Goal: Information Seeking & Learning: Learn about a topic

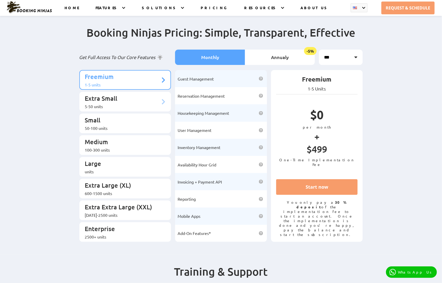
click at [100, 94] on p "Extra Small" at bounding box center [122, 98] width 75 height 9
click at [106, 97] on p "Extra Small" at bounding box center [122, 98] width 75 height 9
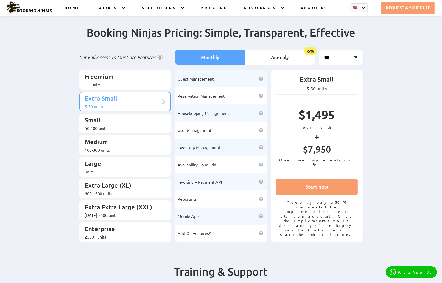
click at [105, 97] on p "Extra Small" at bounding box center [122, 98] width 75 height 9
